Goal: Task Accomplishment & Management: Use online tool/utility

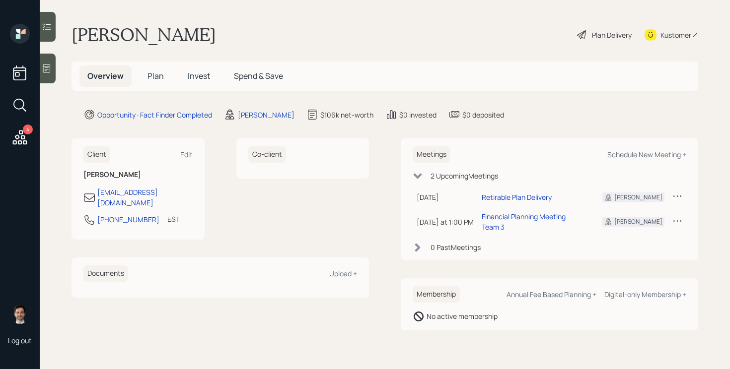
click at [154, 78] on span "Plan" at bounding box center [155, 75] width 16 height 11
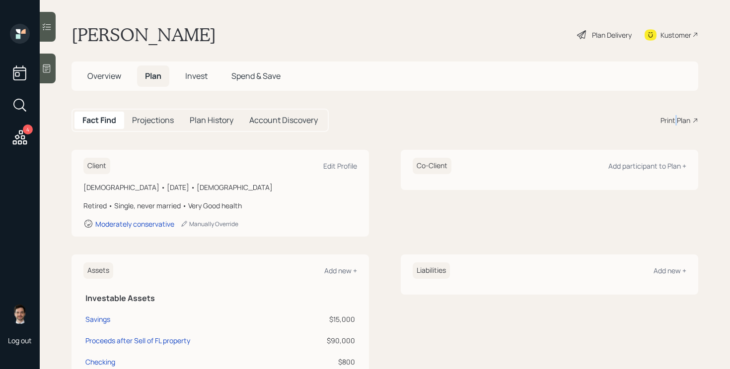
click at [675, 120] on div "Print Plan" at bounding box center [675, 120] width 30 height 10
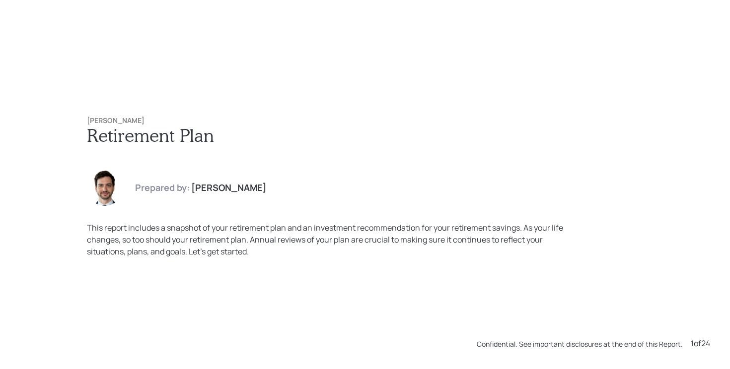
click at [372, 173] on div "Prepared by: [PERSON_NAME]" at bounding box center [365, 188] width 556 height 36
click at [243, 116] on div "[PERSON_NAME] Retirement Plan Prepared by: [PERSON_NAME] This report includes a…" at bounding box center [365, 187] width 596 height 181
